Goal: Task Accomplishment & Management: Complete application form

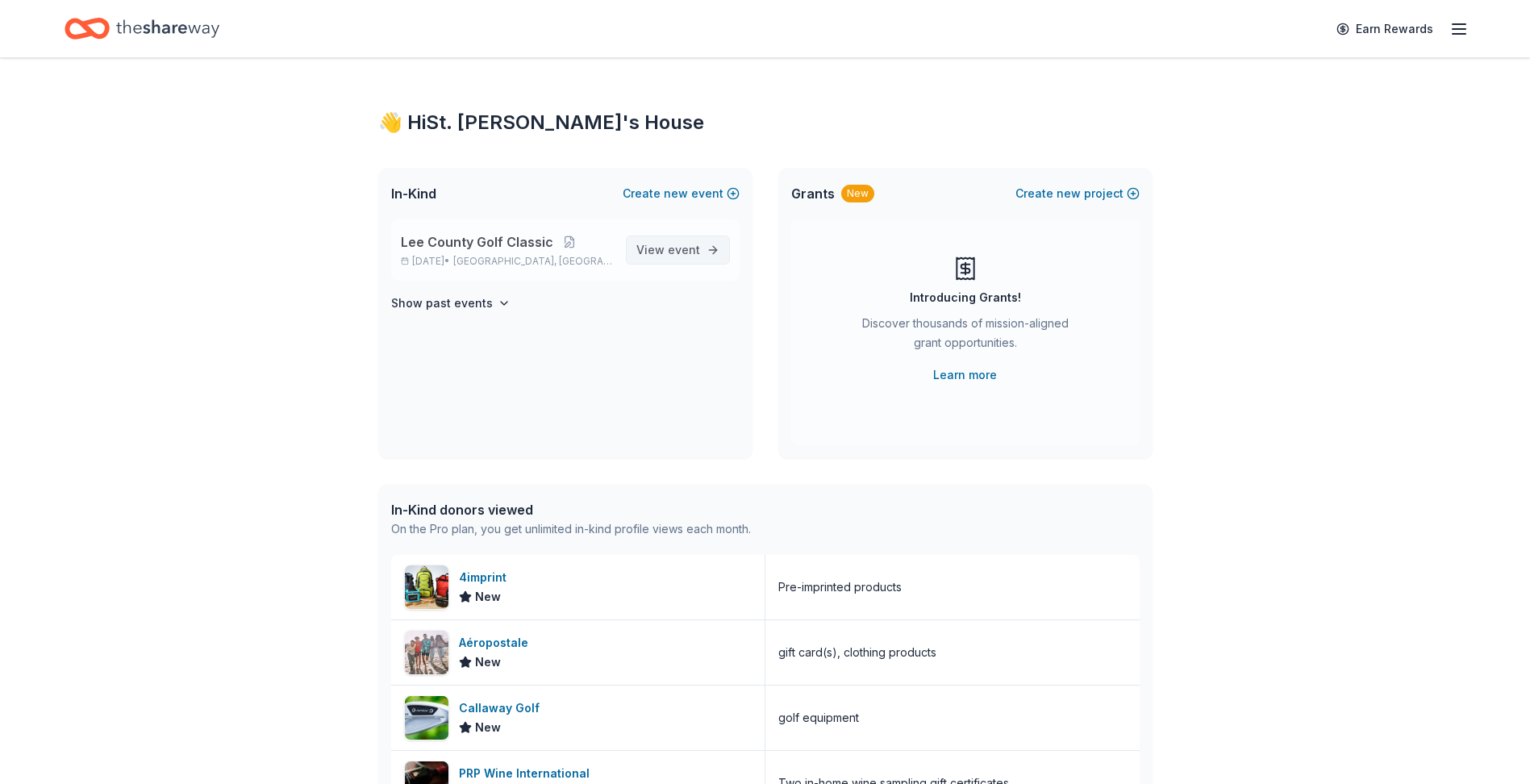
click at [669, 244] on span "event" at bounding box center [685, 249] width 33 height 14
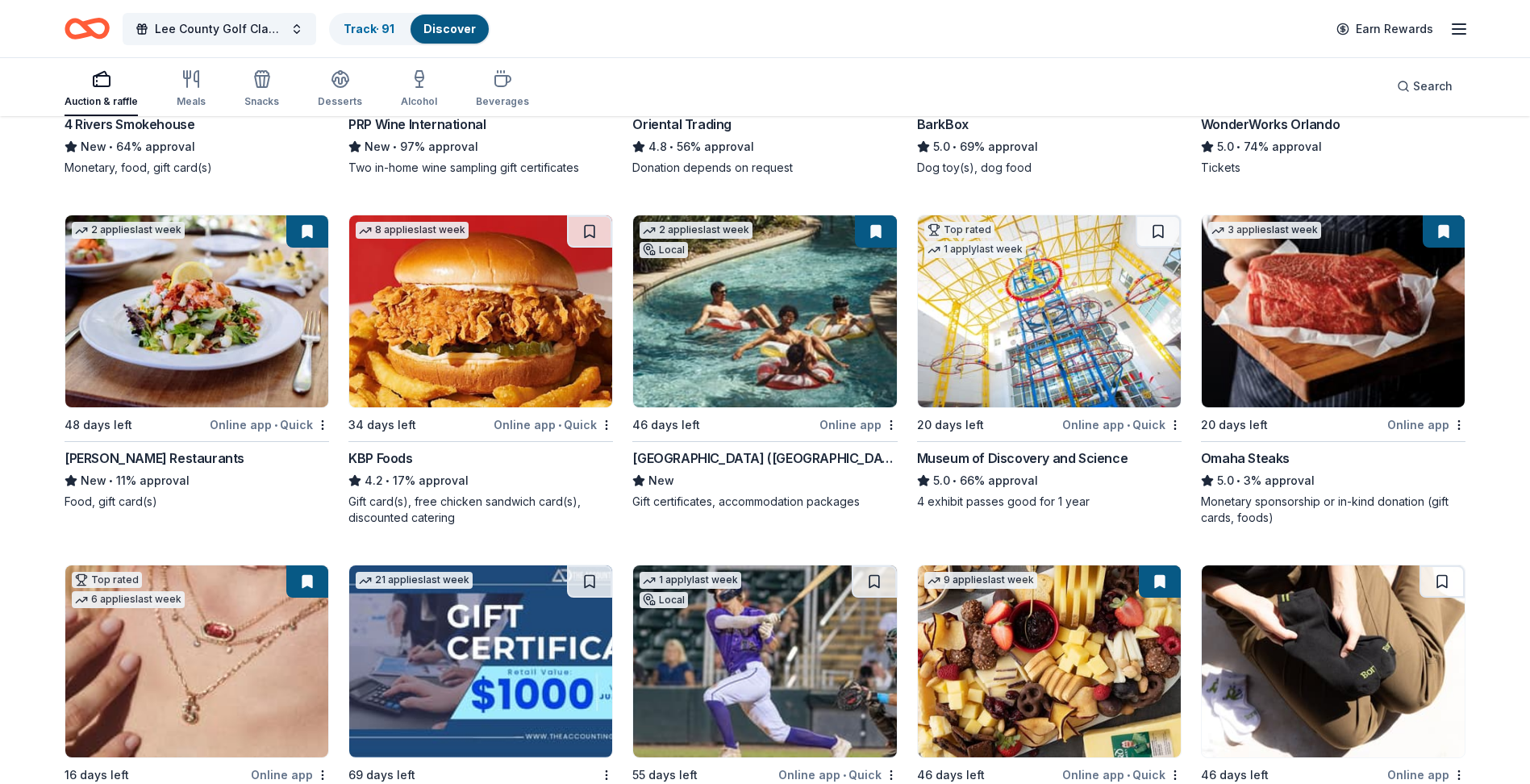
scroll to position [377, 0]
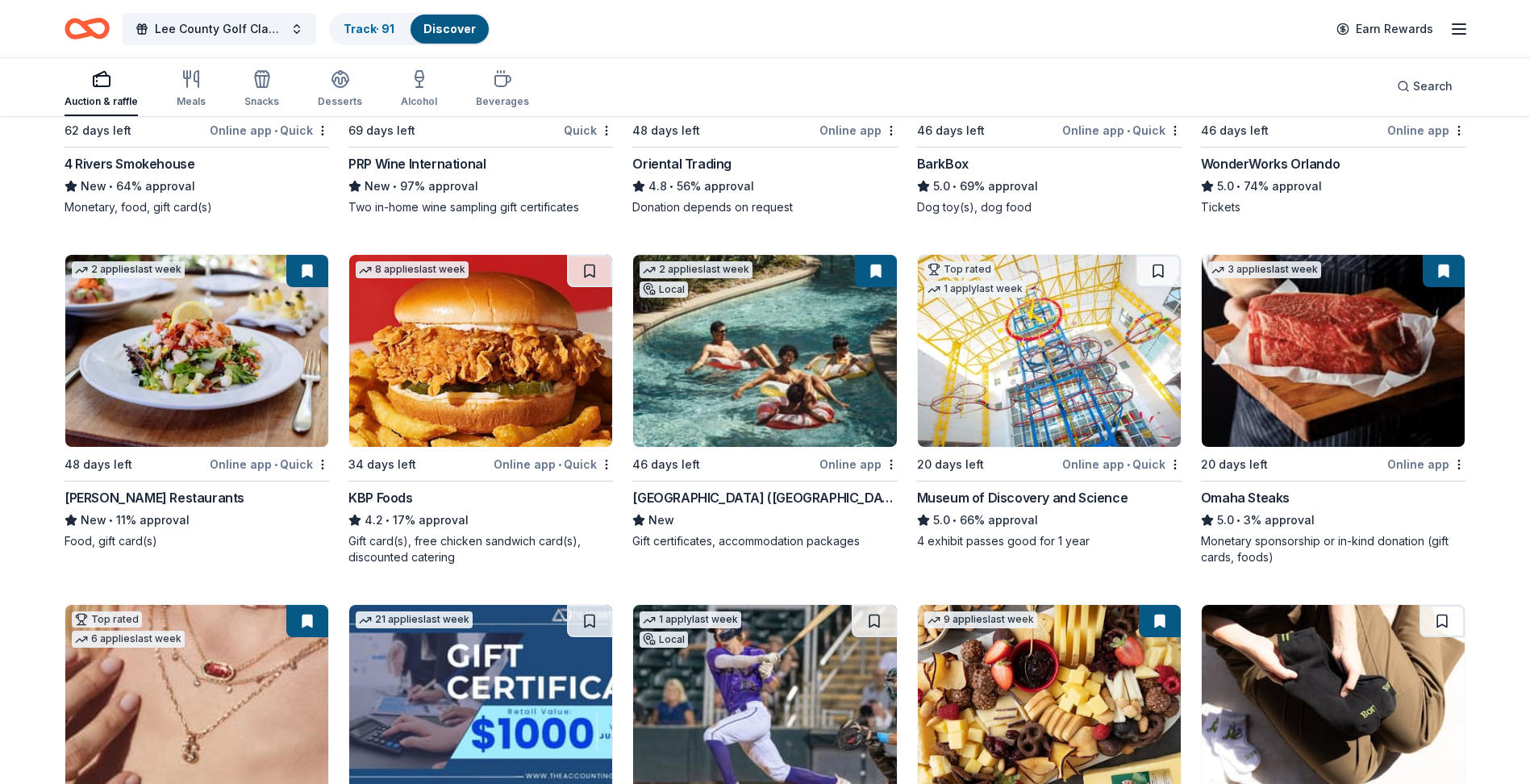
click at [445, 332] on img at bounding box center [481, 350] width 263 height 192
click at [587, 269] on button at bounding box center [589, 271] width 46 height 33
click at [589, 268] on button at bounding box center [591, 271] width 42 height 33
click at [472, 356] on img at bounding box center [481, 350] width 263 height 192
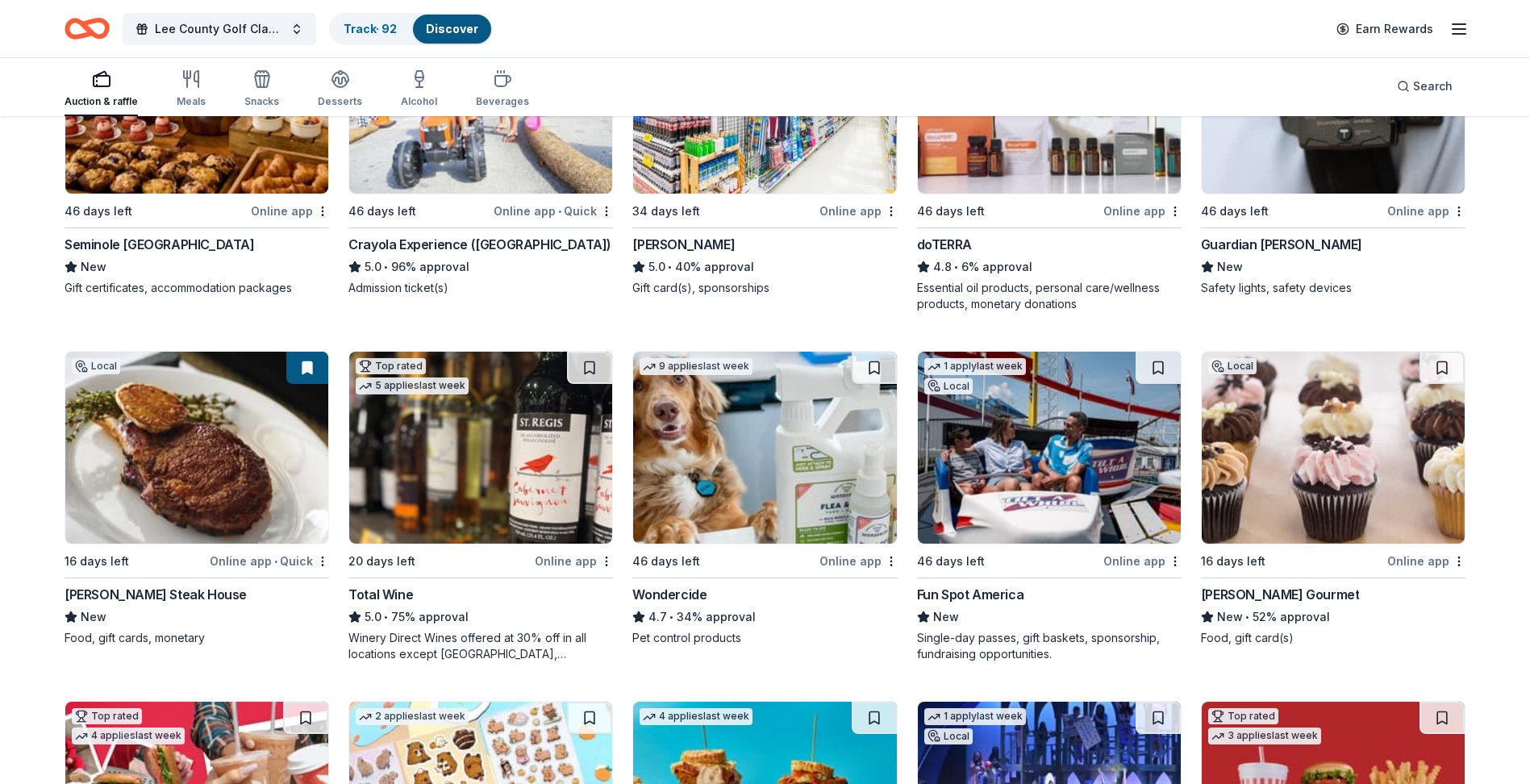
scroll to position [1344, 0]
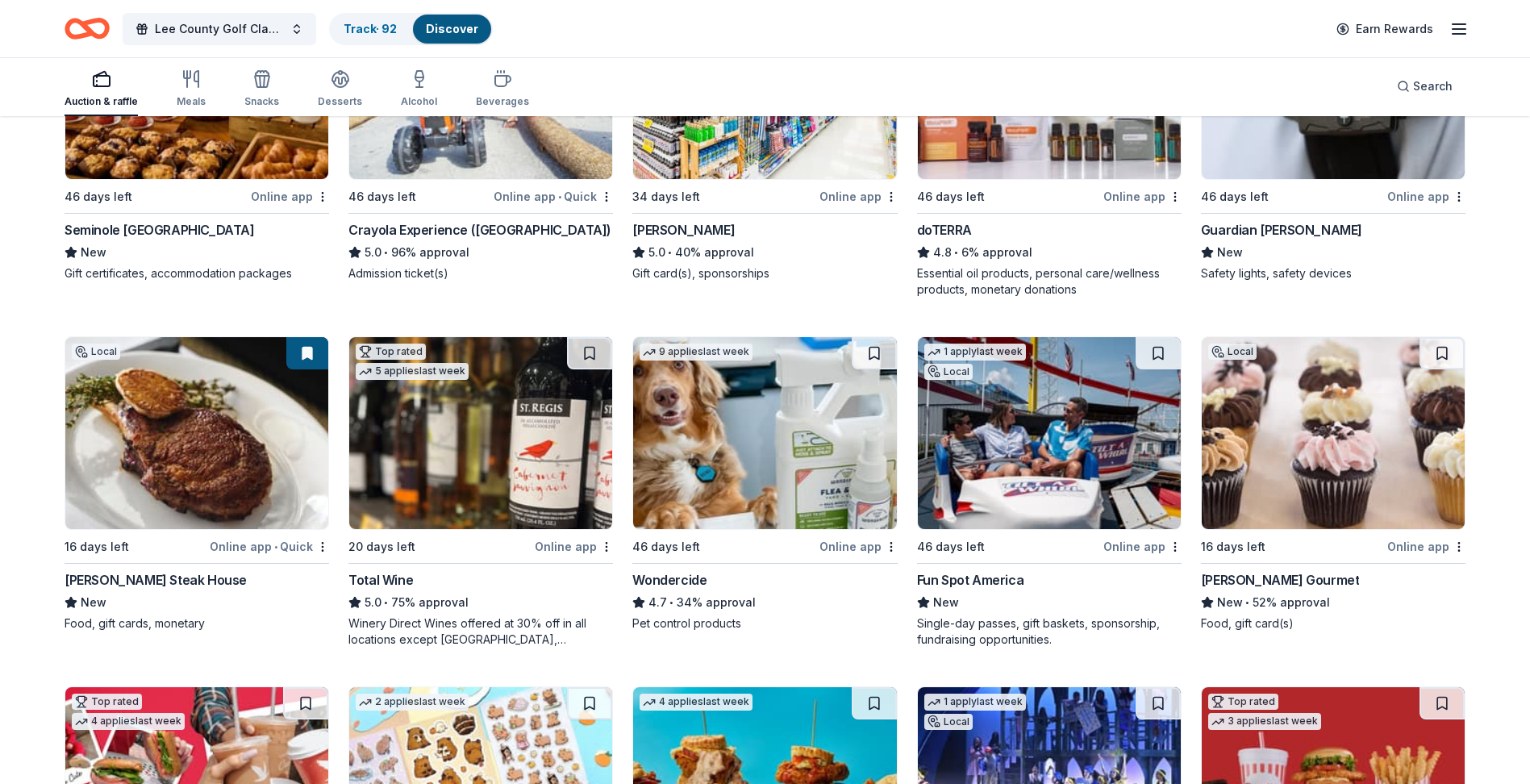
click at [463, 448] on img at bounding box center [481, 432] width 263 height 192
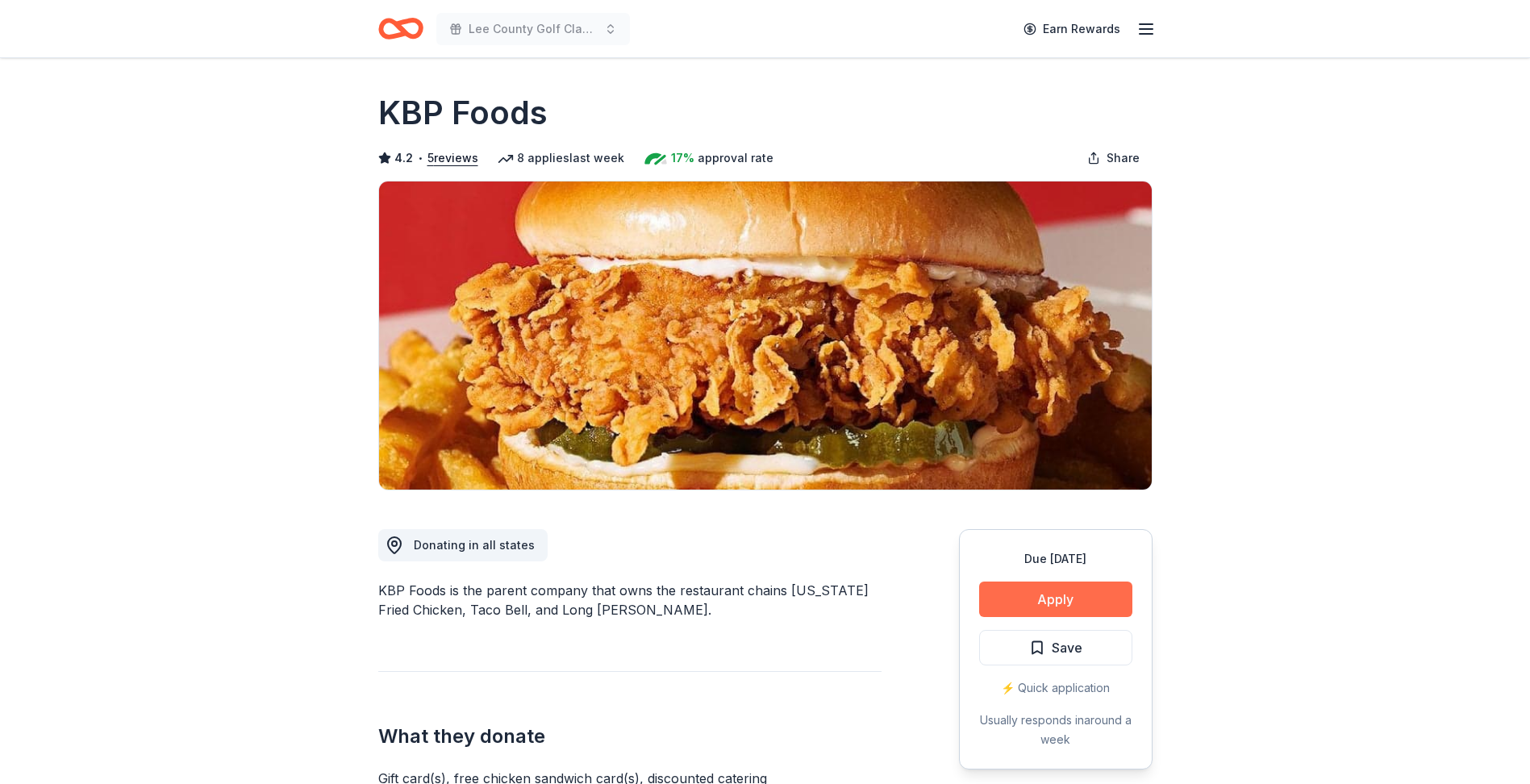
click at [1059, 605] on button "Apply" at bounding box center [1056, 598] width 153 height 35
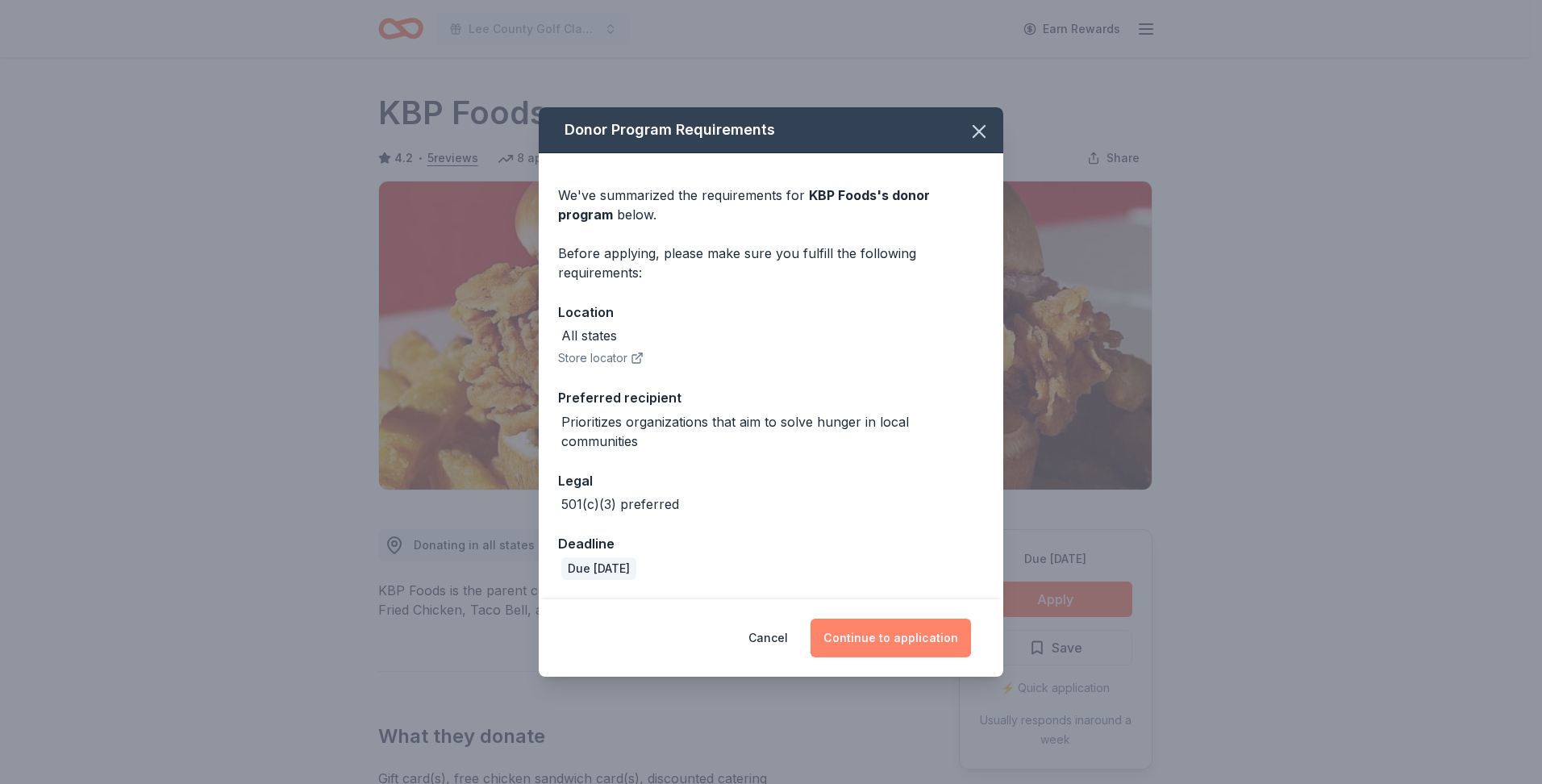
click at [902, 636] on button "Continue to application" at bounding box center [891, 637] width 161 height 39
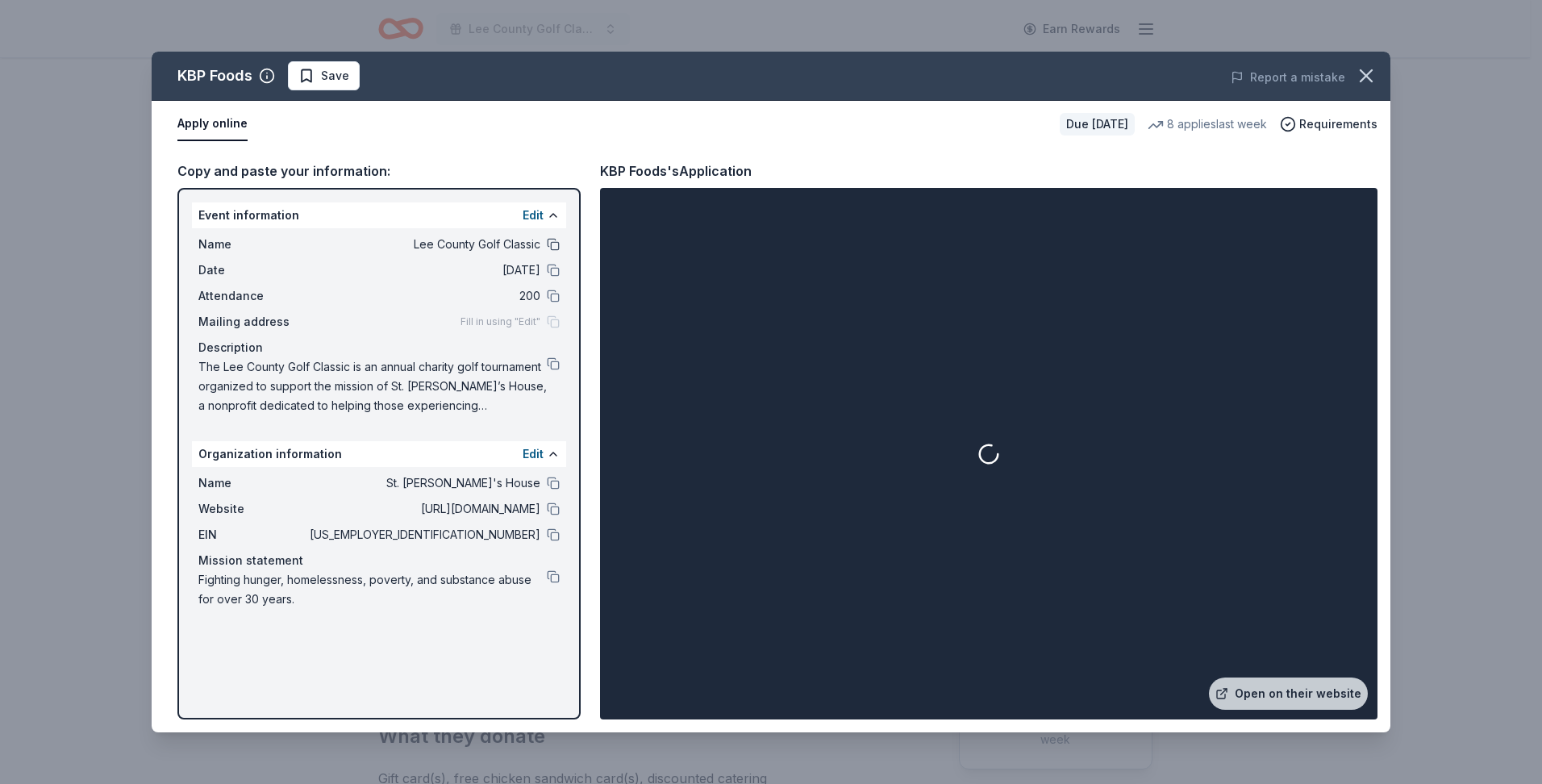
click at [549, 241] on button at bounding box center [553, 244] width 13 height 13
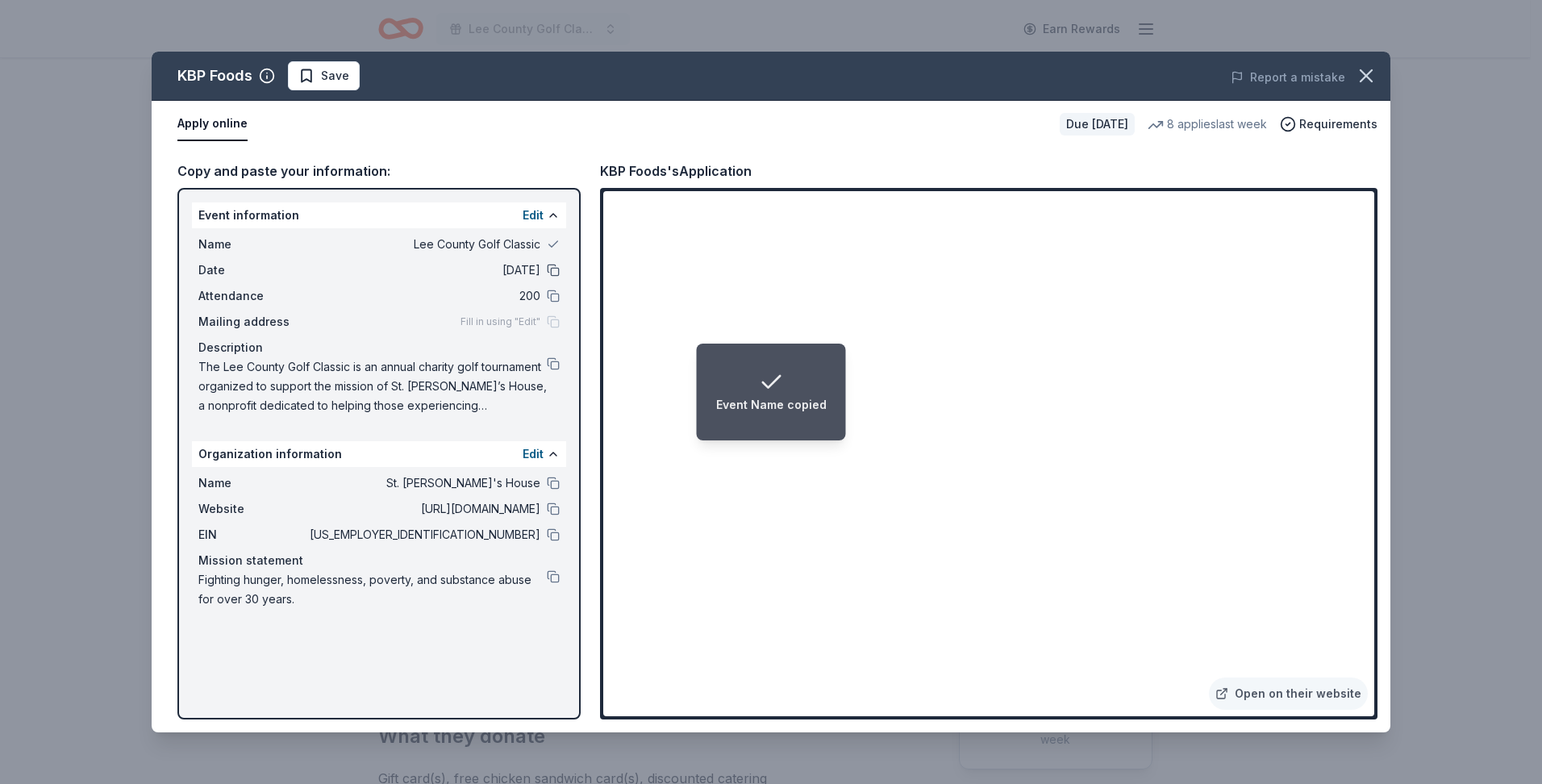
click at [552, 266] on button at bounding box center [553, 270] width 13 height 13
click at [551, 292] on button at bounding box center [553, 296] width 13 height 13
click at [556, 364] on button at bounding box center [553, 363] width 13 height 13
click at [552, 487] on button at bounding box center [553, 482] width 13 height 13
click at [552, 507] on button at bounding box center [553, 508] width 13 height 13
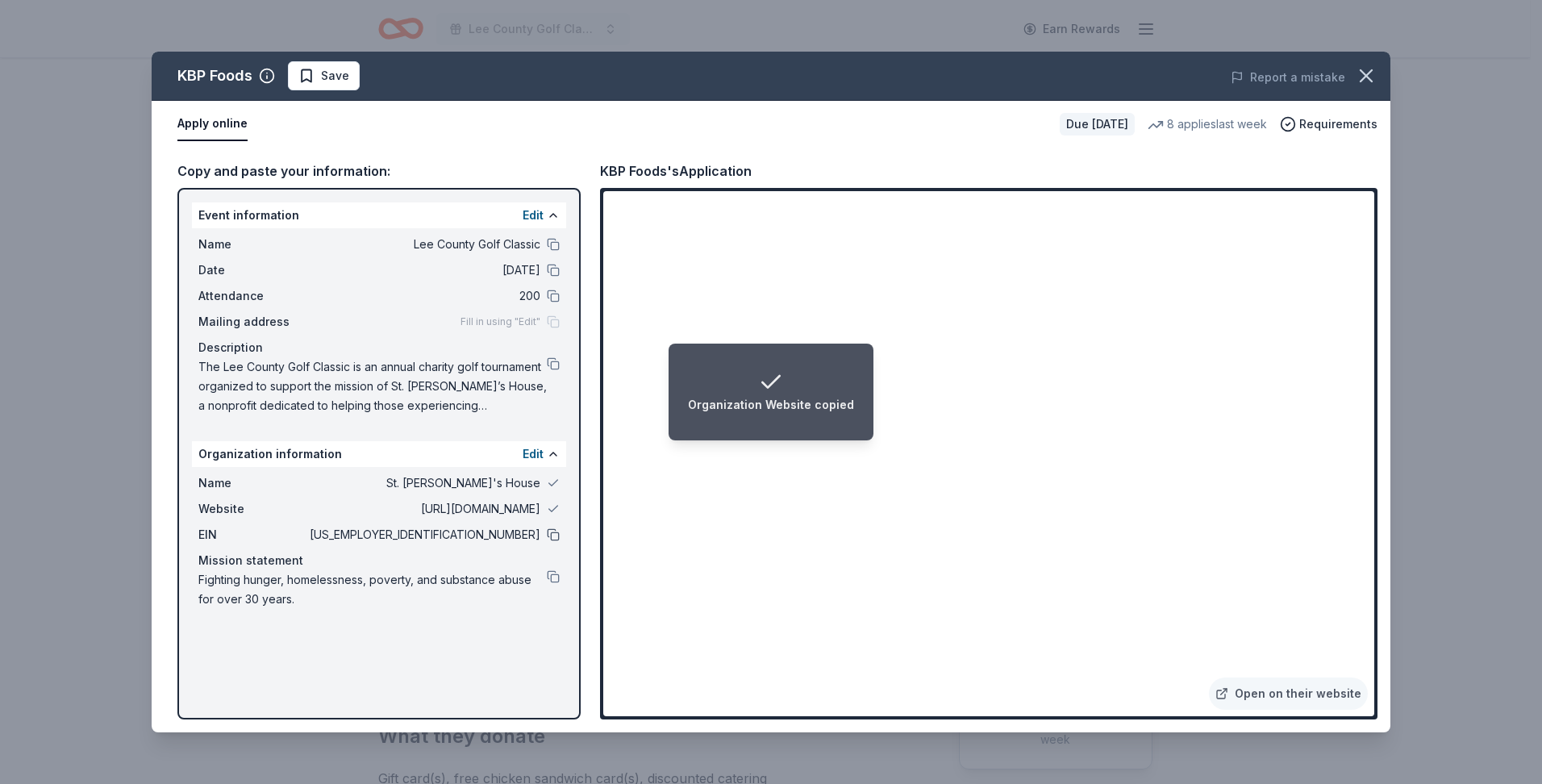
click at [556, 534] on button at bounding box center [553, 534] width 13 height 13
click at [553, 577] on button at bounding box center [553, 576] width 13 height 13
click at [787, 422] on li "Organization Mission Statement copied" at bounding box center [771, 392] width 266 height 97
click at [791, 436] on li "Organization Mission Statement copied" at bounding box center [771, 392] width 266 height 97
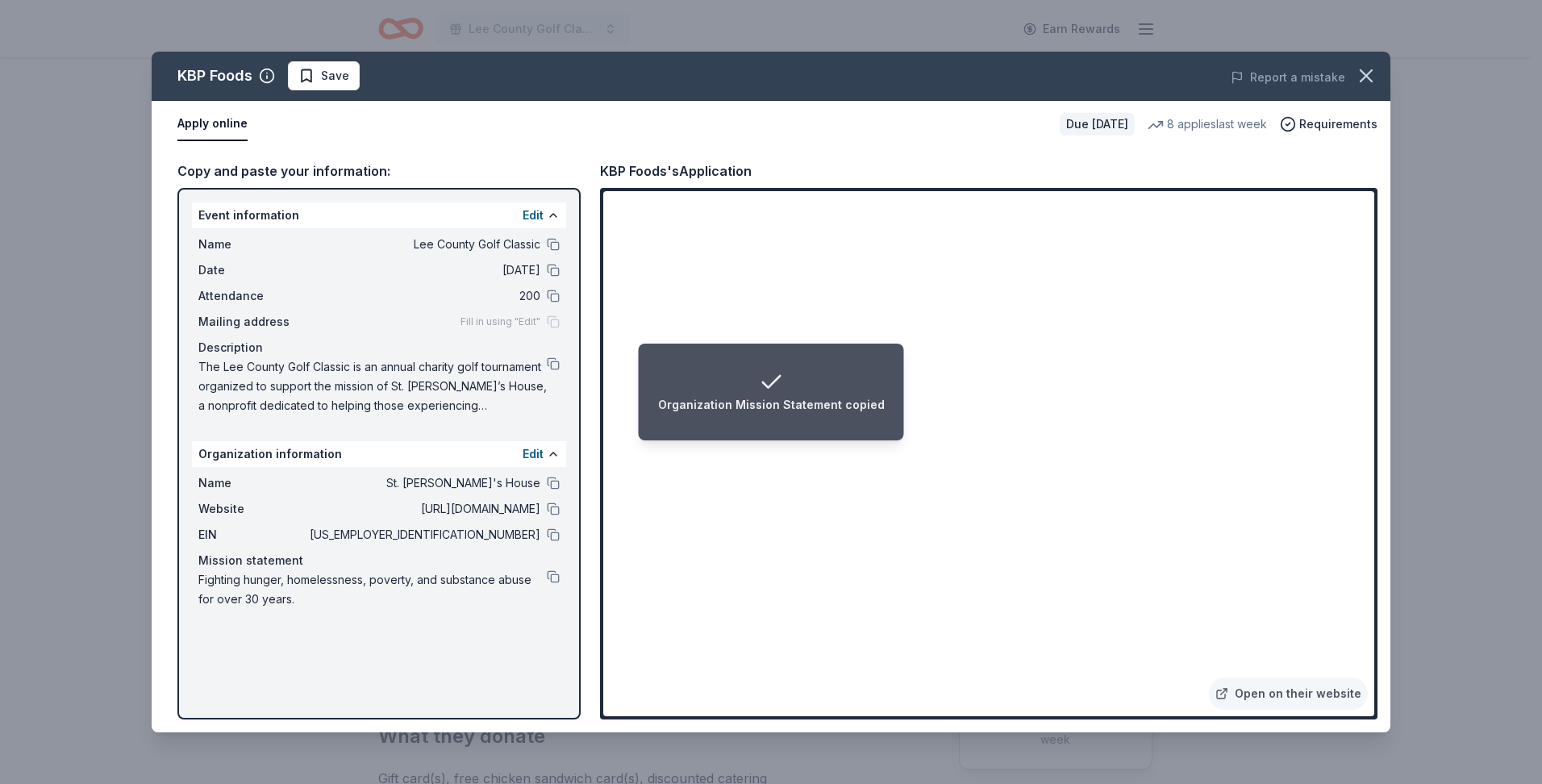
click at [791, 436] on li "Organization Mission Statement copied" at bounding box center [771, 392] width 266 height 97
click at [789, 434] on li "Organization Mission Statement copied" at bounding box center [771, 392] width 266 height 97
click at [789, 432] on li "Organization Mission Statement copied" at bounding box center [771, 392] width 266 height 97
click at [788, 430] on li "Organization Mission Statement copied" at bounding box center [771, 392] width 266 height 97
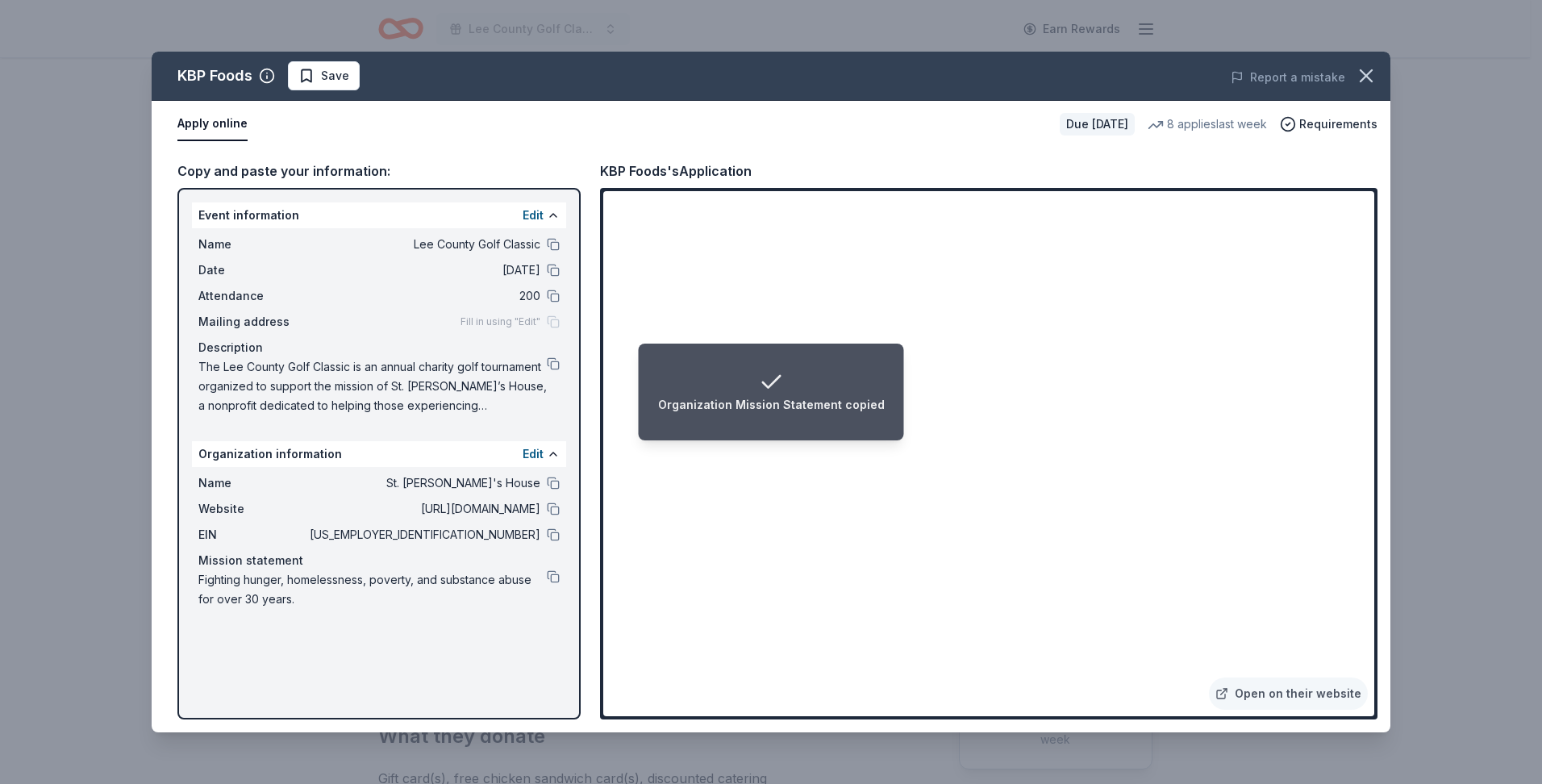
click at [771, 385] on icon "Notifications (F8)" at bounding box center [771, 383] width 26 height 26
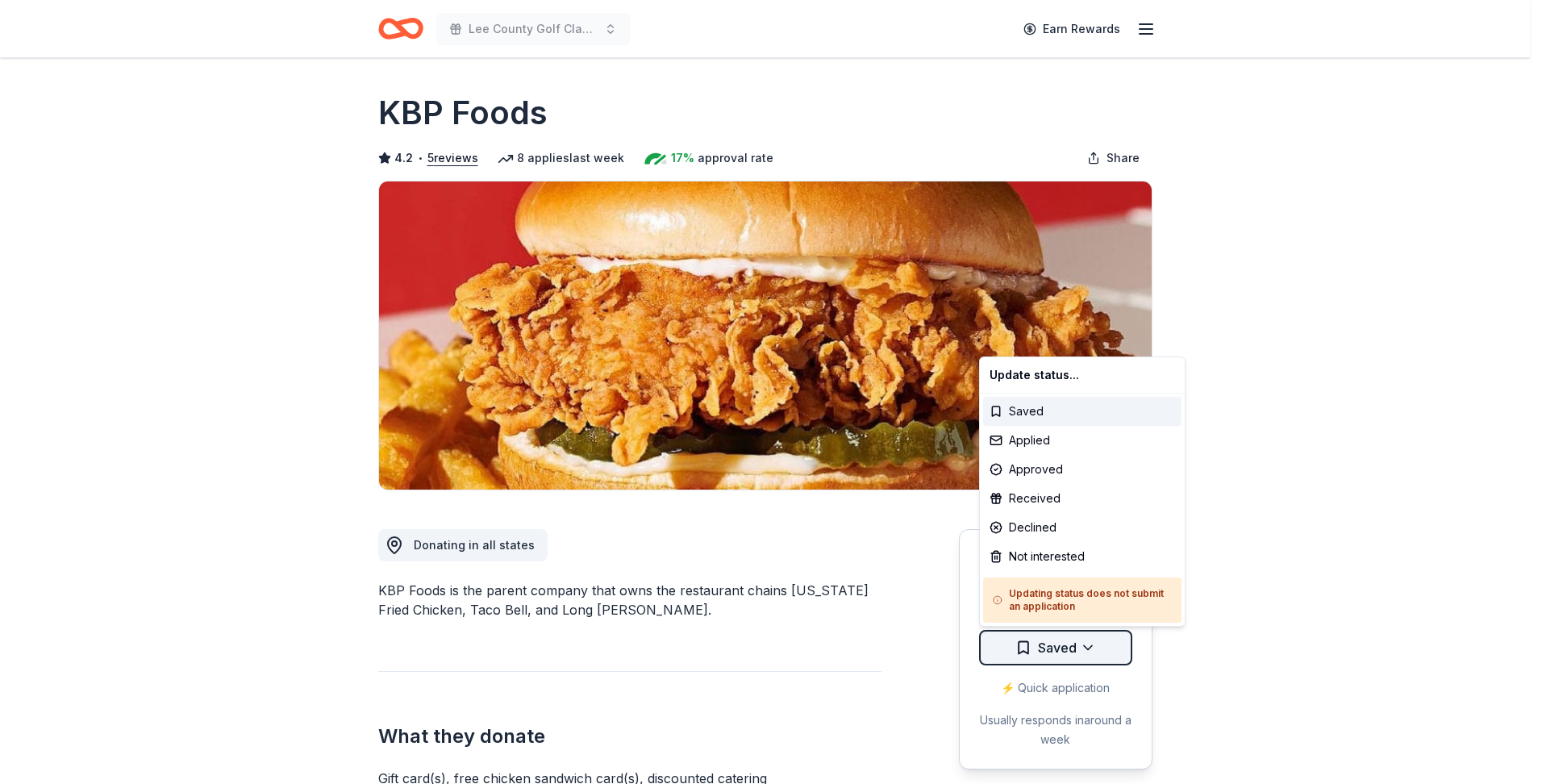
click at [1060, 643] on html "Lee County Golf Classic Earn Rewards Due [DATE] Share KBP Foods 4.2 • 5 reviews…" at bounding box center [771, 392] width 1542 height 784
click at [1028, 445] on div "Applied" at bounding box center [1082, 440] width 199 height 29
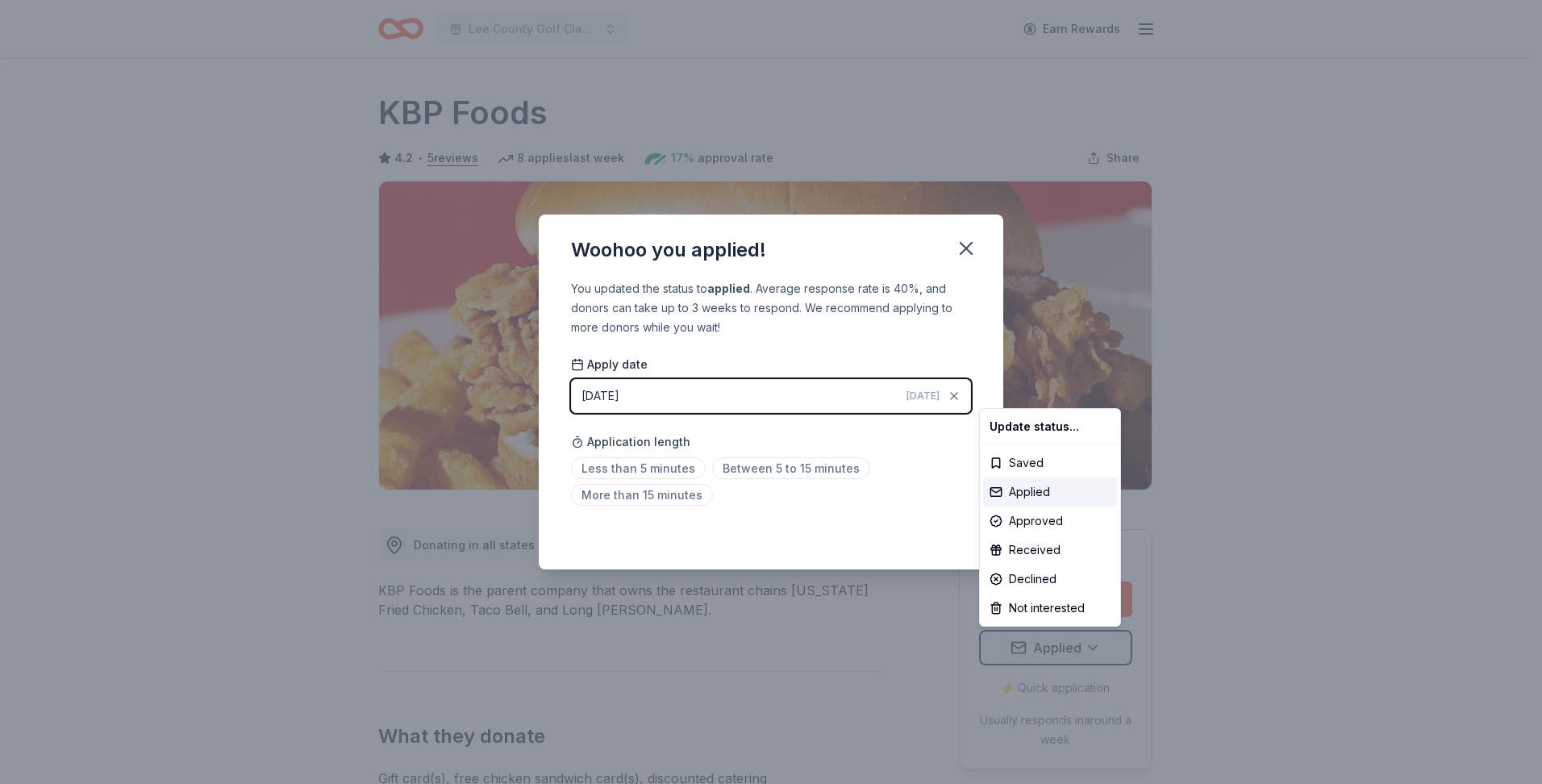
click at [585, 469] on html "Lee County Golf Classic Earn Rewards Due [DATE] Share KBP Foods 4.2 • 5 reviews…" at bounding box center [771, 392] width 1542 height 784
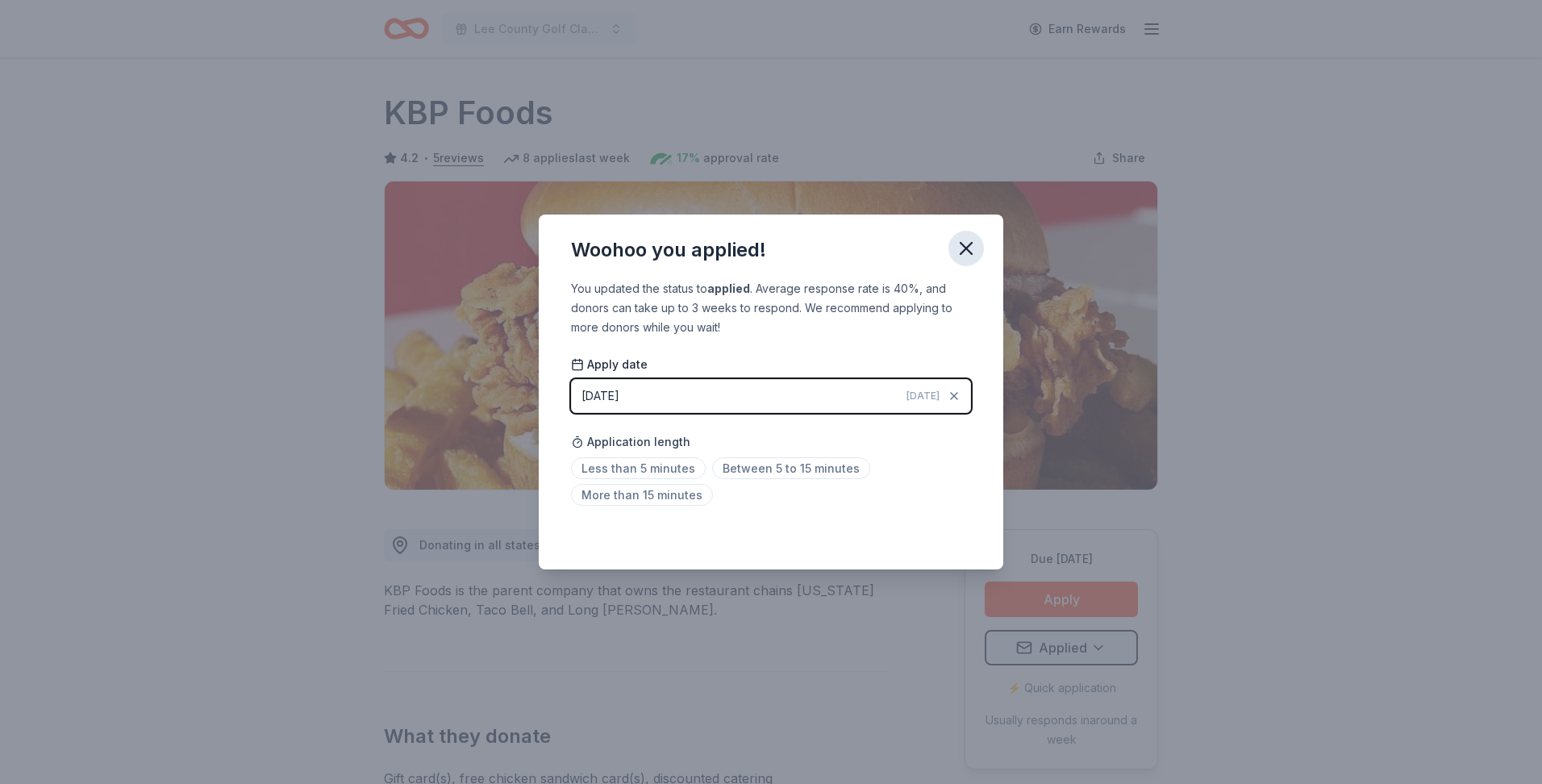
click at [972, 251] on icon "button" at bounding box center [966, 248] width 22 height 22
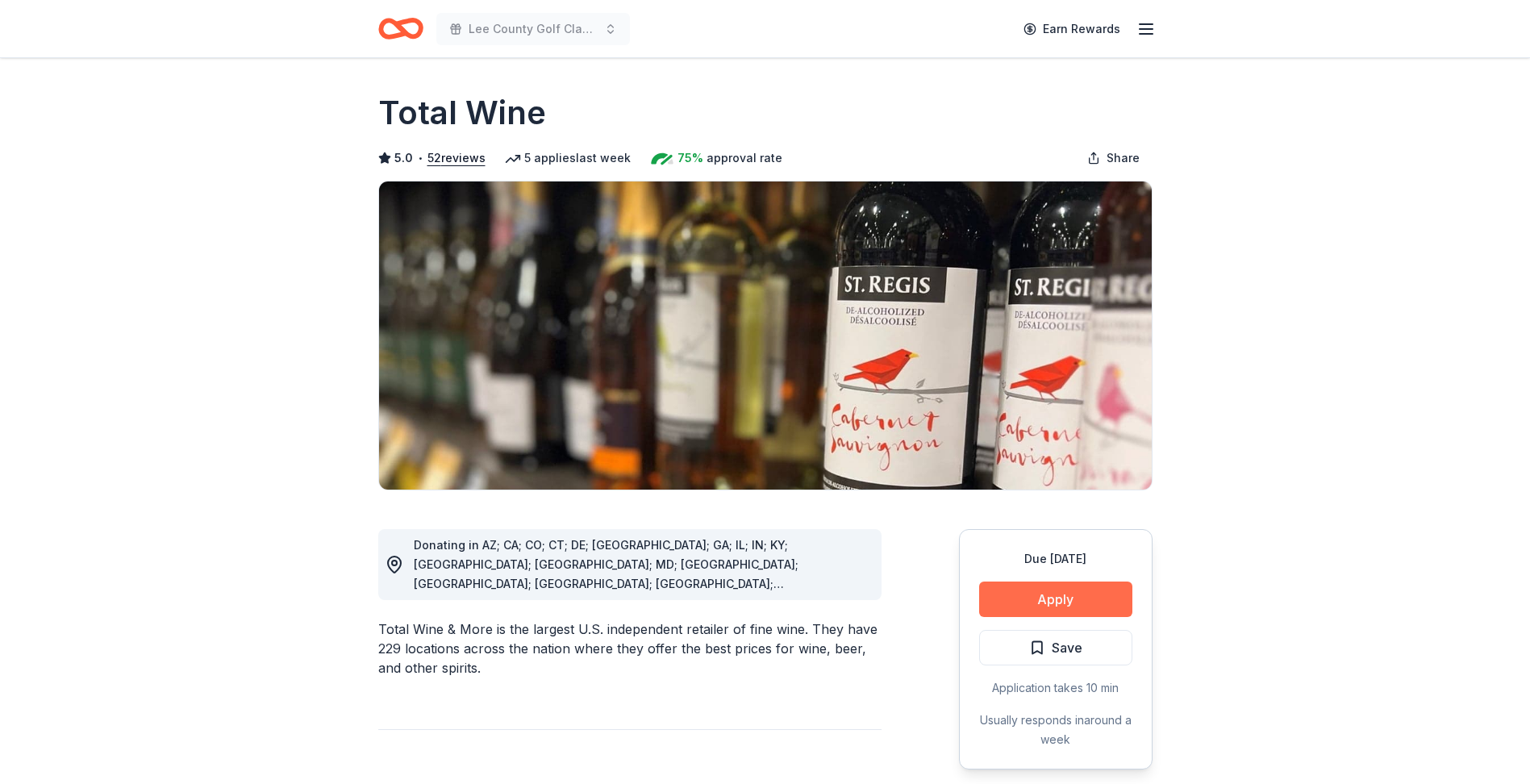
click at [1055, 599] on button "Apply" at bounding box center [1056, 598] width 153 height 35
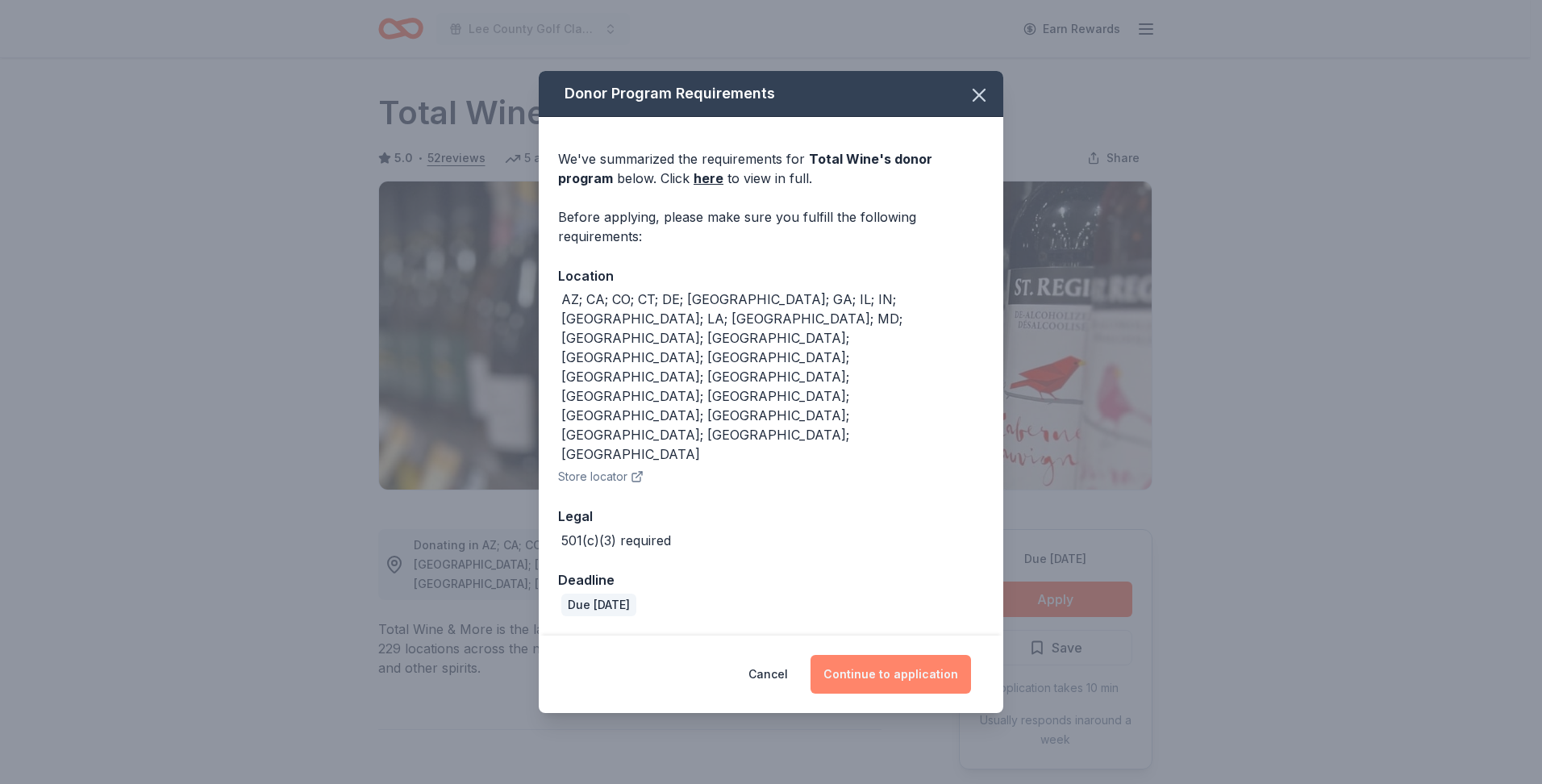
click at [866, 655] on button "Continue to application" at bounding box center [891, 674] width 161 height 39
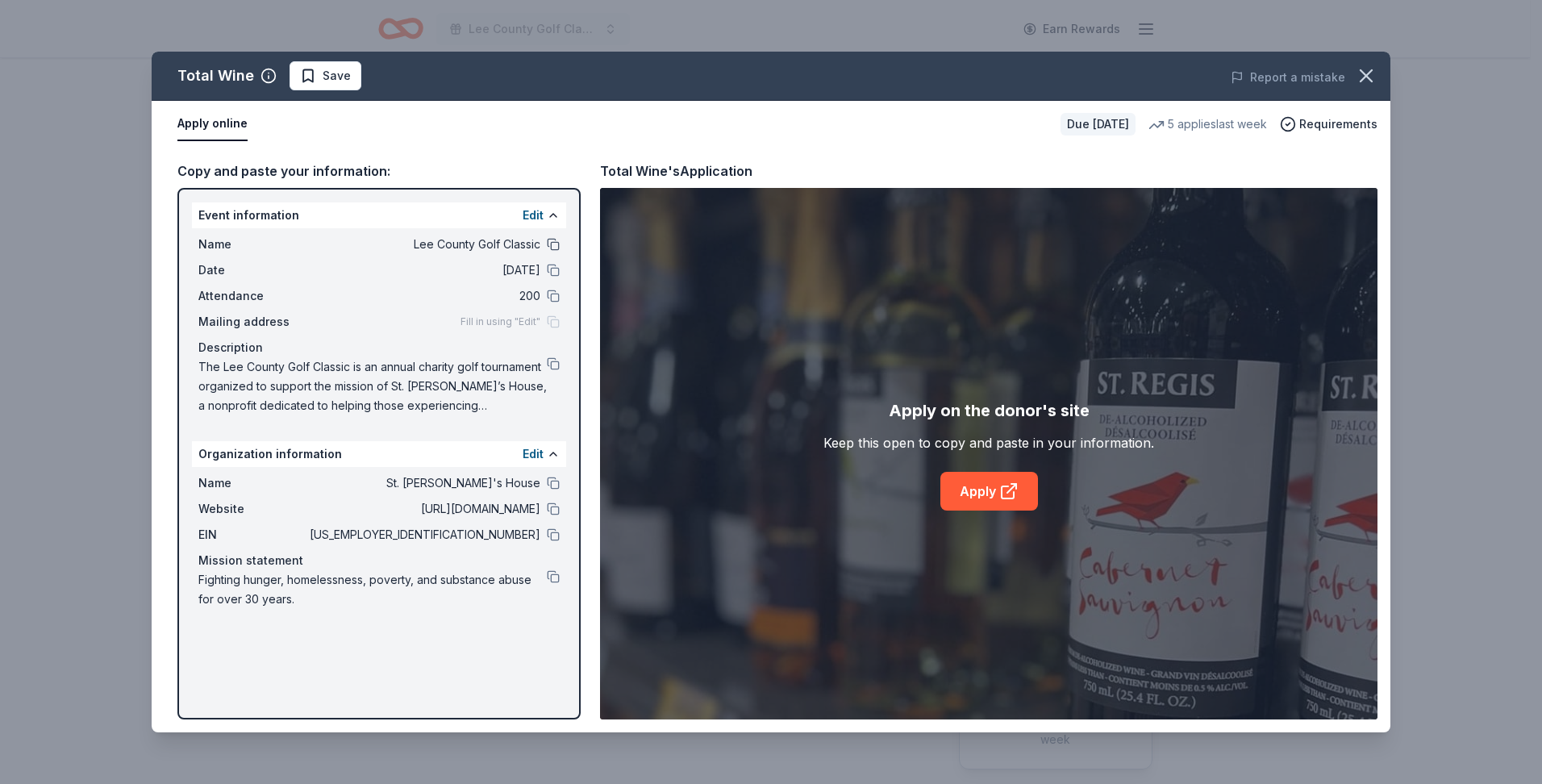
click at [554, 240] on button at bounding box center [553, 244] width 13 height 13
click at [549, 273] on button at bounding box center [553, 270] width 13 height 13
click at [550, 303] on div "Attendance 200" at bounding box center [379, 296] width 361 height 20
click at [552, 291] on button at bounding box center [553, 296] width 13 height 13
click at [554, 362] on button at bounding box center [553, 363] width 13 height 13
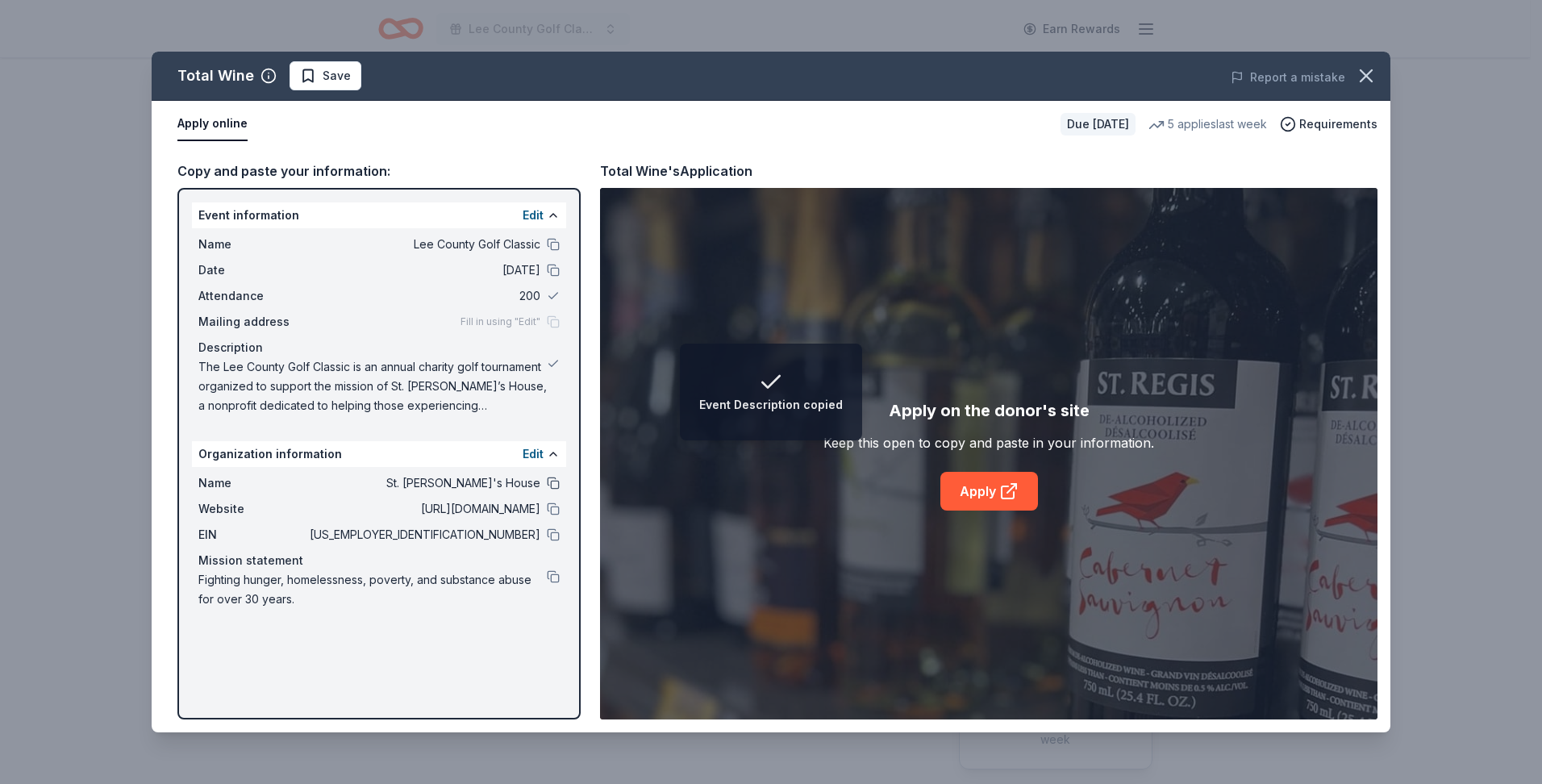
click at [552, 480] on button at bounding box center [553, 482] width 13 height 13
click at [551, 507] on button at bounding box center [553, 508] width 13 height 13
click at [555, 535] on button at bounding box center [553, 534] width 13 height 13
click at [554, 573] on button at bounding box center [553, 576] width 13 height 13
click at [982, 493] on link "Apply" at bounding box center [989, 491] width 97 height 39
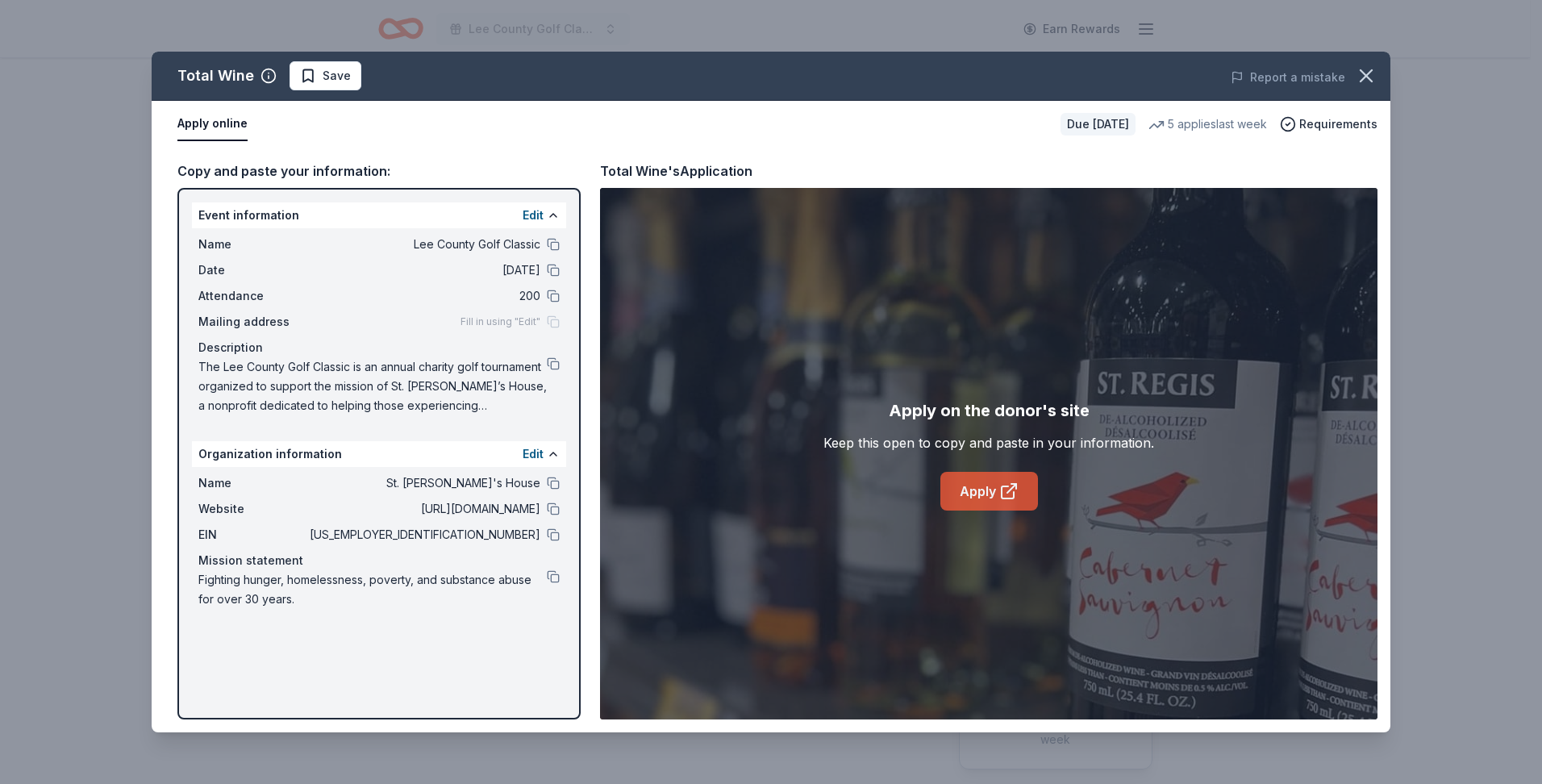
click at [996, 490] on link "Apply" at bounding box center [989, 491] width 97 height 39
